Goal: Find specific page/section: Find specific page/section

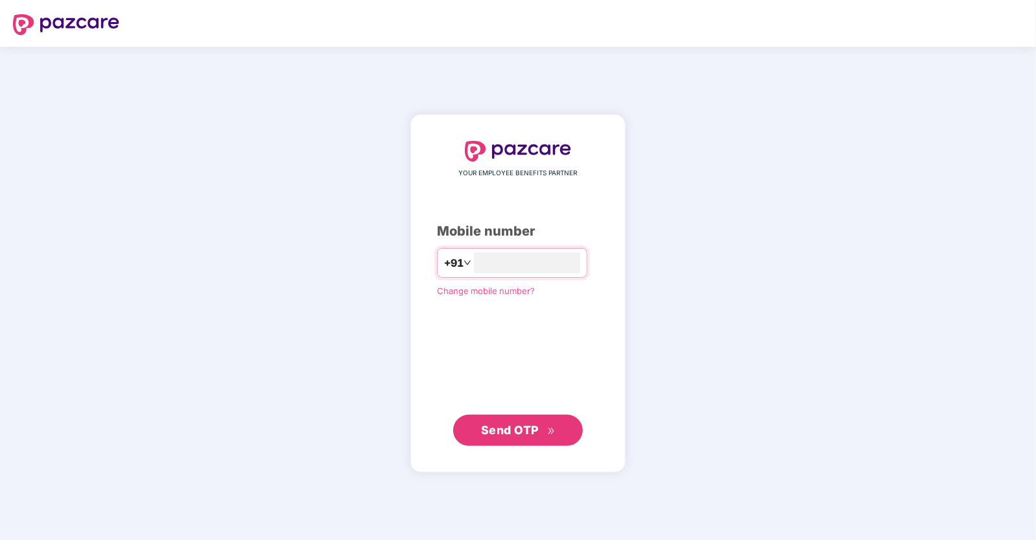
type input "**********"
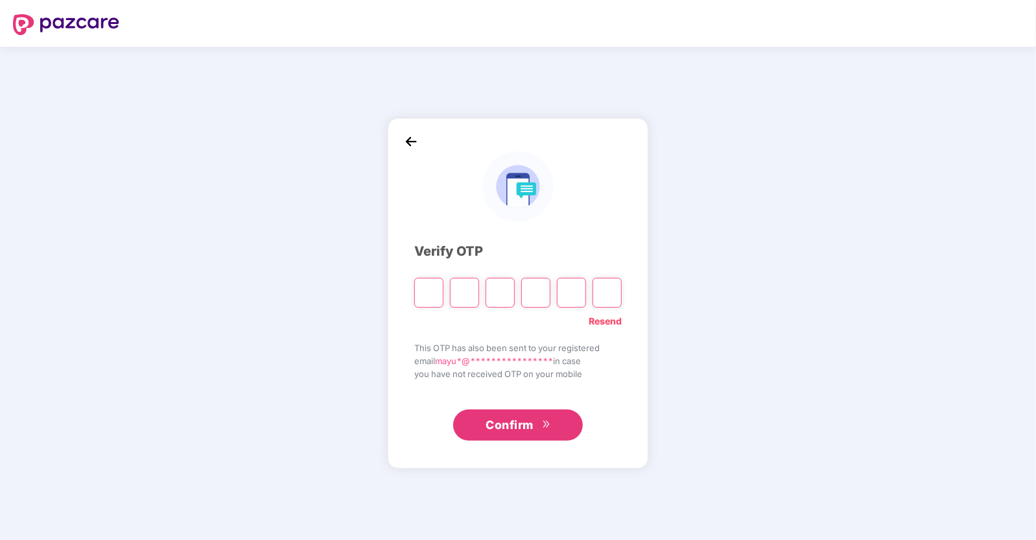
type input "*"
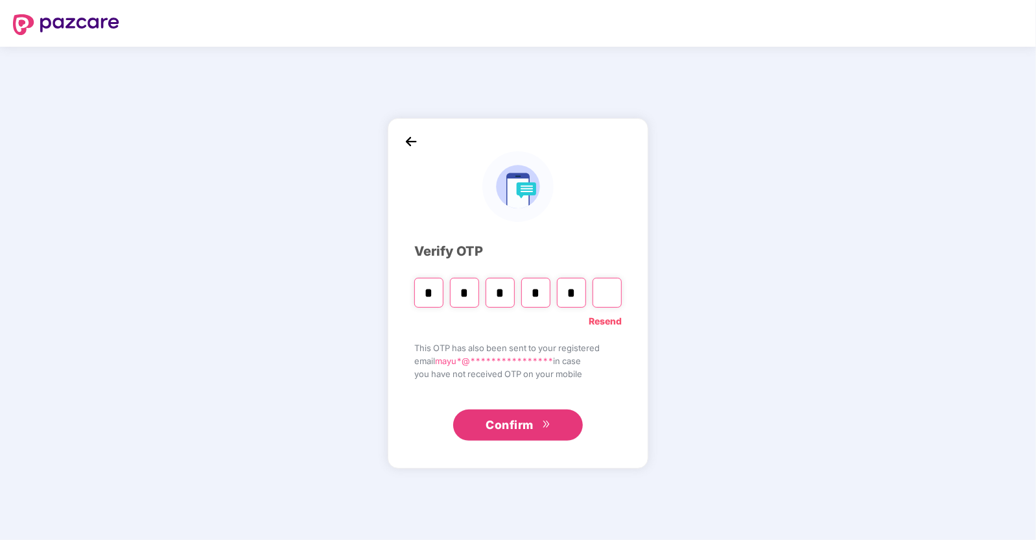
type input "*"
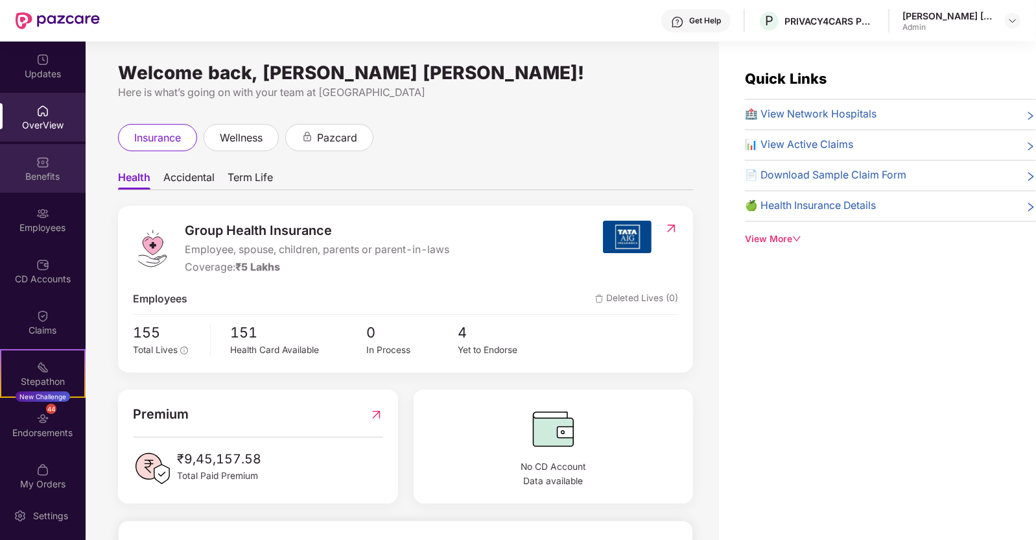
click at [38, 160] on img at bounding box center [42, 162] width 13 height 13
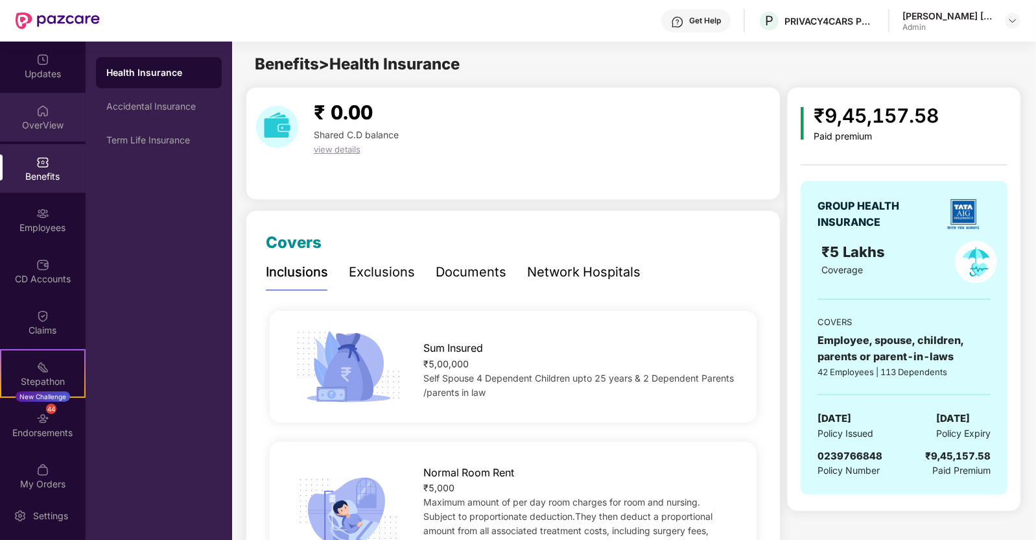
click at [46, 127] on div "OverView" at bounding box center [43, 125] width 86 height 13
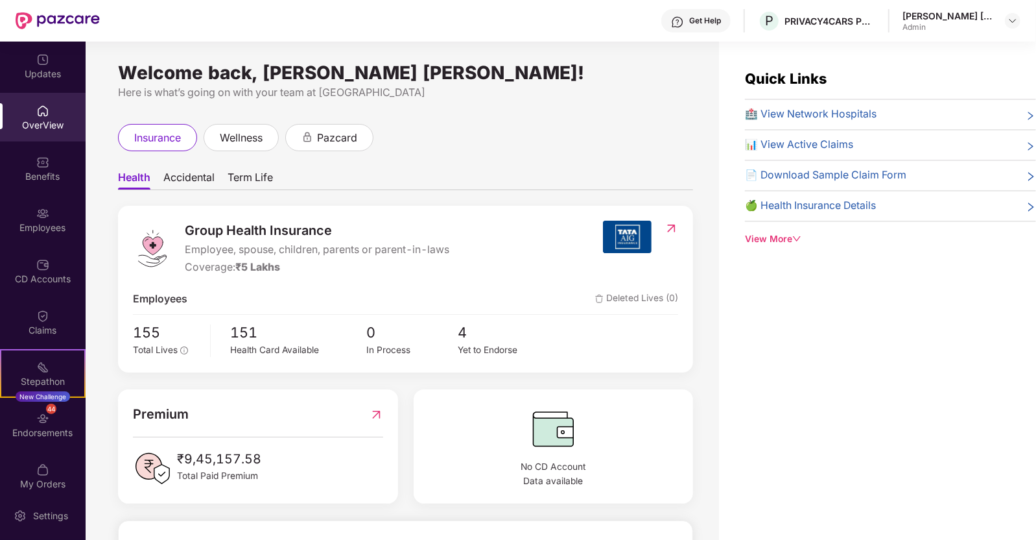
click at [787, 236] on div "View More" at bounding box center [890, 239] width 291 height 14
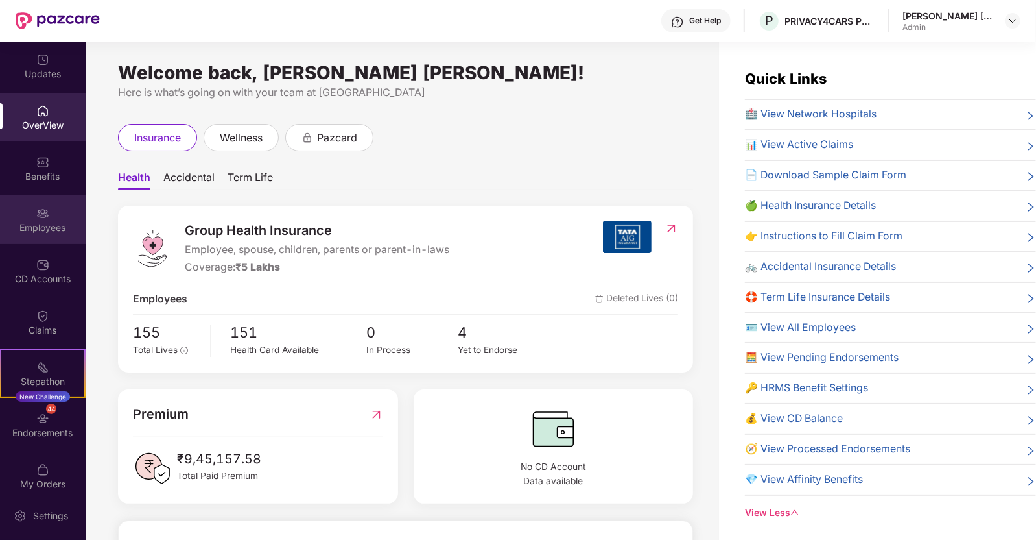
click at [46, 215] on img at bounding box center [42, 213] width 13 height 13
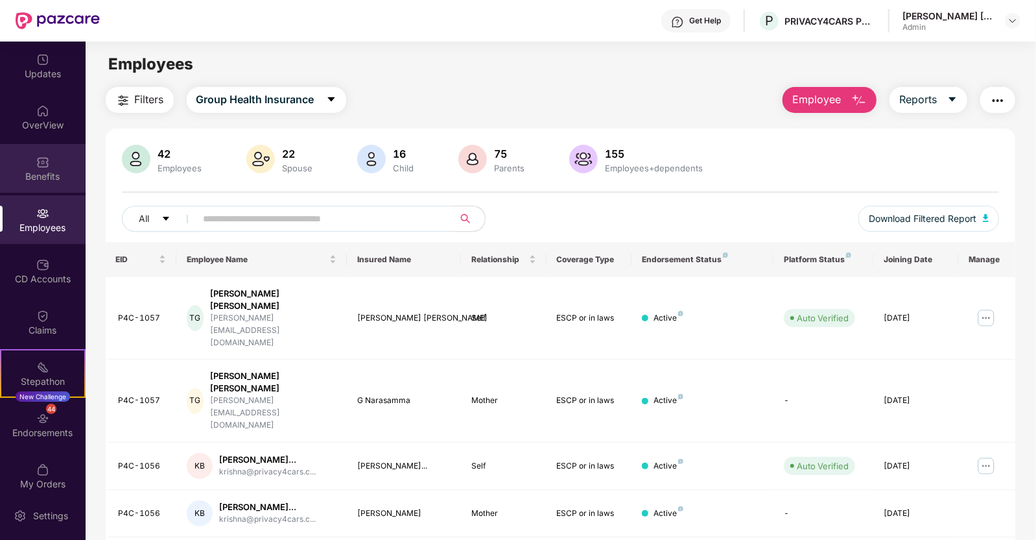
click at [43, 160] on img at bounding box center [42, 162] width 13 height 13
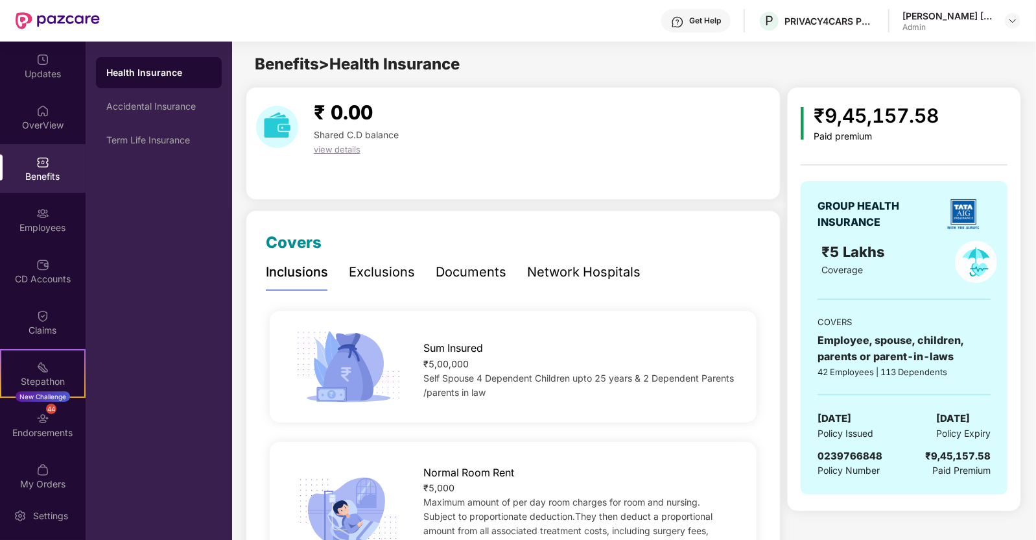
click at [460, 274] on div "Documents" at bounding box center [471, 272] width 71 height 20
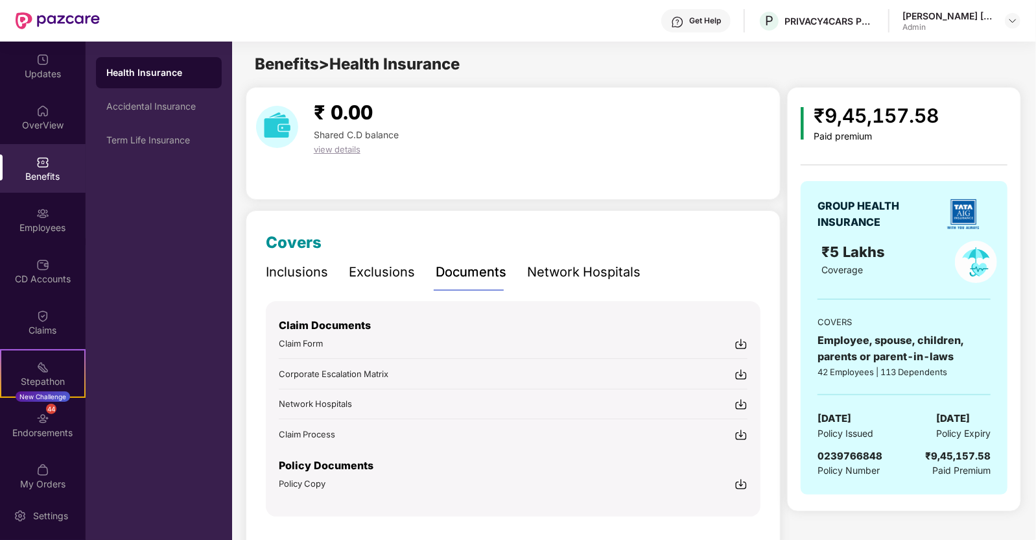
scroll to position [34, 0]
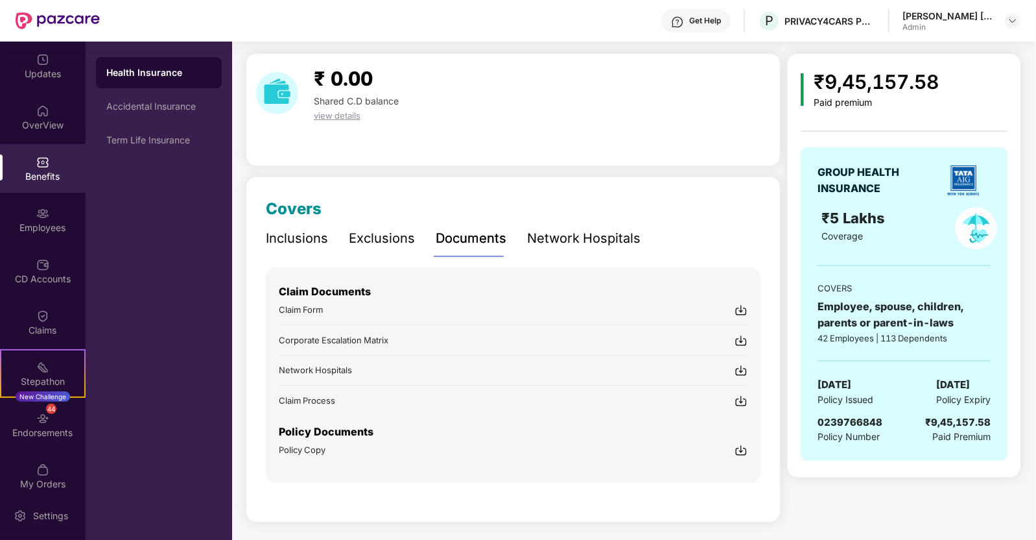
click at [311, 446] on span "Policy Copy" at bounding box center [302, 449] width 47 height 10
